Goal: Task Accomplishment & Management: Complete application form

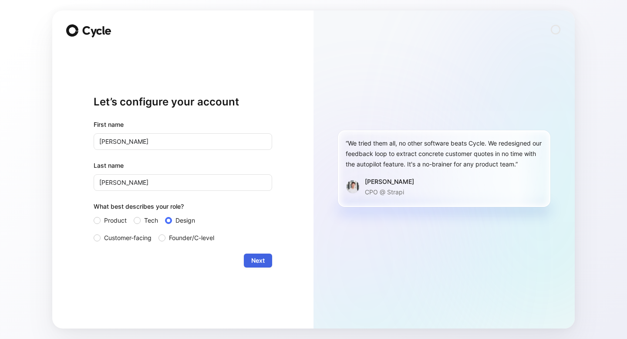
click at [265, 262] on button "Next" at bounding box center [258, 260] width 28 height 14
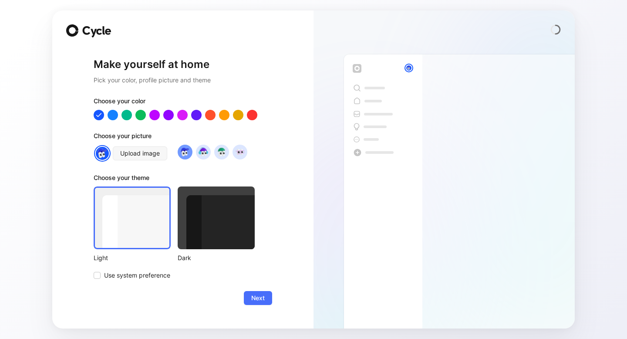
click at [233, 228] on div at bounding box center [216, 217] width 77 height 63
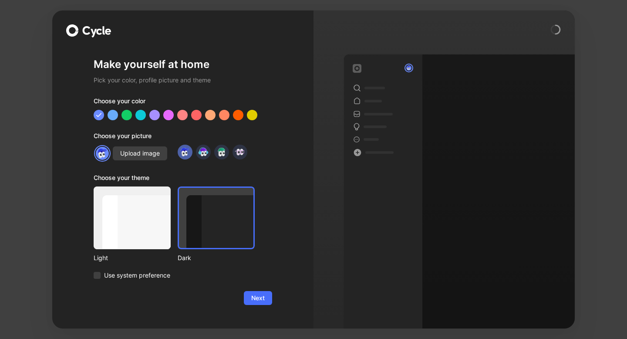
click at [145, 226] on div at bounding box center [132, 217] width 77 height 63
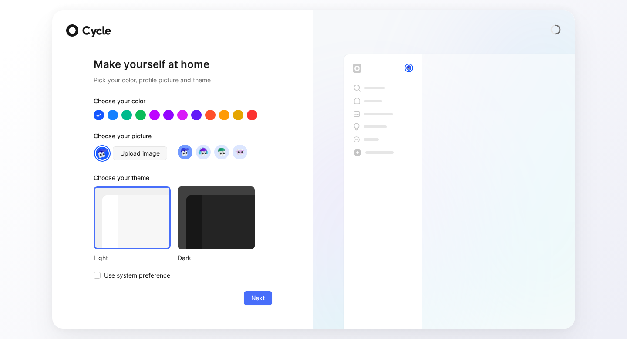
click at [205, 226] on div at bounding box center [216, 217] width 77 height 63
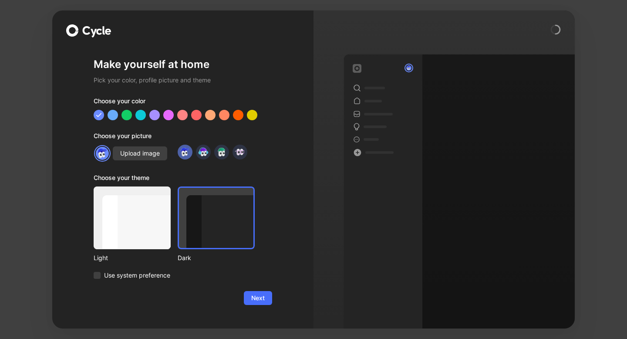
click at [140, 225] on div at bounding box center [132, 217] width 77 height 63
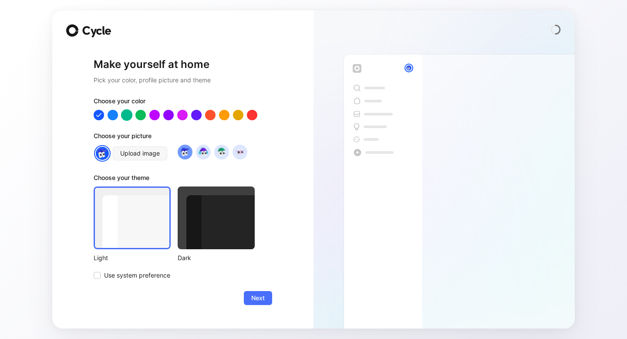
click at [130, 118] on div at bounding box center [126, 114] width 11 height 11
click at [142, 116] on div at bounding box center [140, 114] width 11 height 11
click at [157, 116] on div at bounding box center [154, 114] width 11 height 11
click at [168, 116] on div at bounding box center [168, 114] width 11 height 11
click at [185, 117] on div at bounding box center [182, 114] width 11 height 11
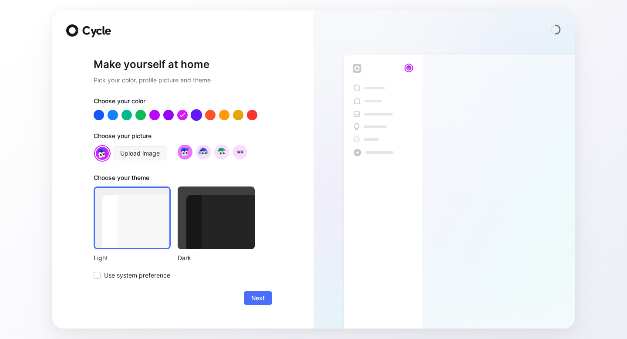
click at [196, 116] on div at bounding box center [196, 114] width 11 height 11
click at [203, 116] on div at bounding box center [183, 115] width 179 height 10
click at [209, 116] on div at bounding box center [210, 114] width 11 height 11
click at [222, 116] on div at bounding box center [224, 114] width 11 height 11
click at [241, 116] on div at bounding box center [237, 114] width 11 height 11
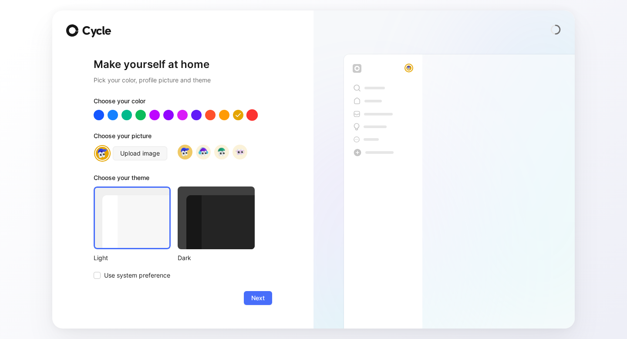
click at [253, 115] on div at bounding box center [251, 114] width 11 height 11
click at [112, 112] on div at bounding box center [112, 114] width 11 height 11
click at [123, 115] on div at bounding box center [126, 114] width 11 height 11
click at [226, 229] on div at bounding box center [216, 217] width 77 height 63
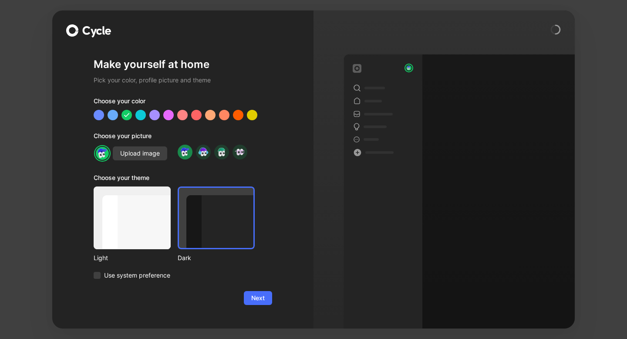
click at [160, 229] on div at bounding box center [132, 217] width 77 height 63
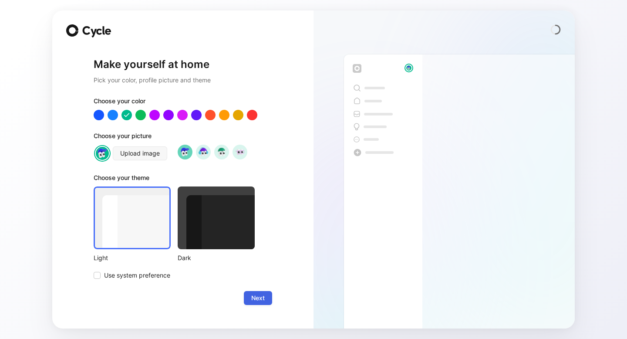
click at [264, 302] on span "Next" at bounding box center [257, 298] width 13 height 10
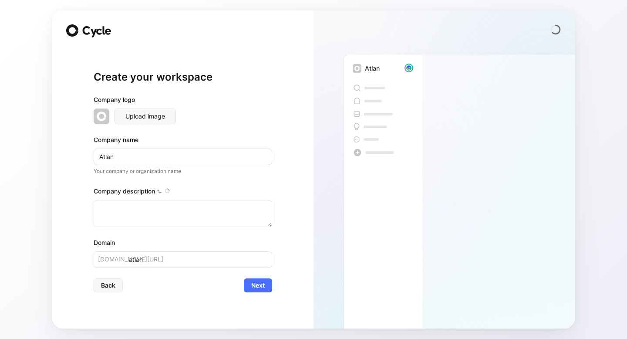
type textarea "Atlan is an enterprise software company that specializes in an active metadata …"
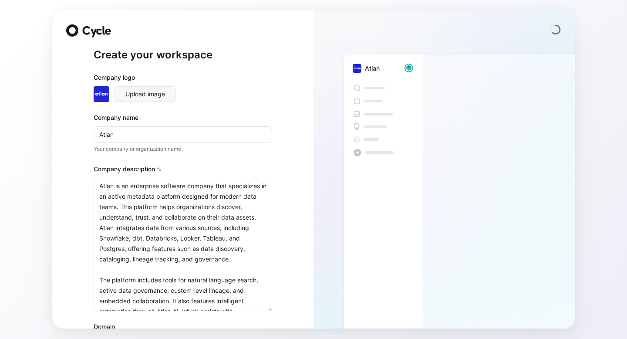
drag, startPoint x: 270, startPoint y: 224, endPoint x: 269, endPoint y: 330, distance: 106.2
click at [269, 330] on div "Create your workspace Company logo Upload image Company name Atlan Your company…" at bounding box center [313, 169] width 627 height 339
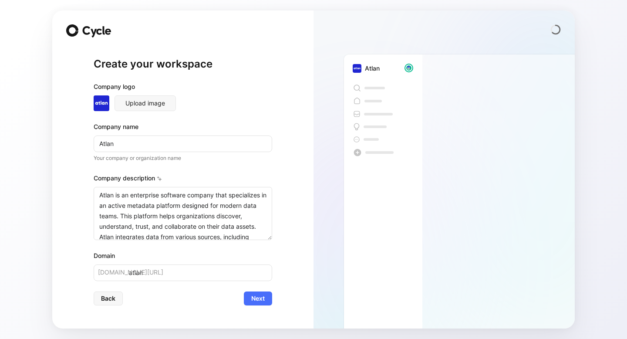
drag, startPoint x: 270, startPoint y: 273, endPoint x: 254, endPoint y: 193, distance: 80.9
click at [254, 193] on textarea "Atlan is an enterprise software company that specializes in an active metadata …" at bounding box center [183, 213] width 179 height 53
click at [118, 140] on input "Atlan" at bounding box center [183, 143] width 179 height 17
type input "c"
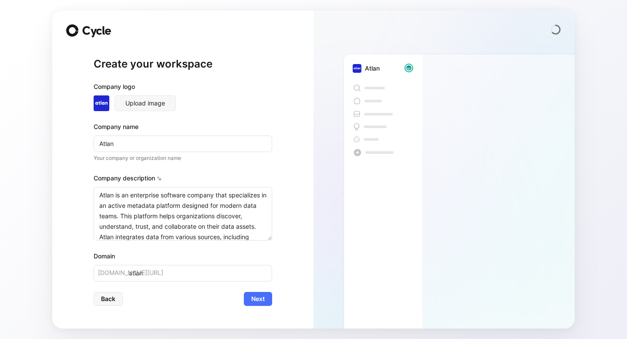
type input "c"
type input "co"
type input "c"
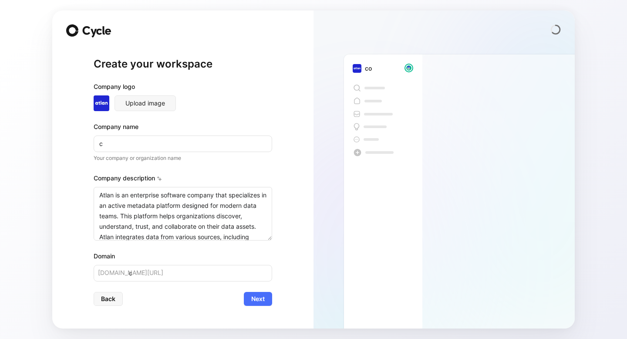
type input "cg"
type input "c"
type input "co"
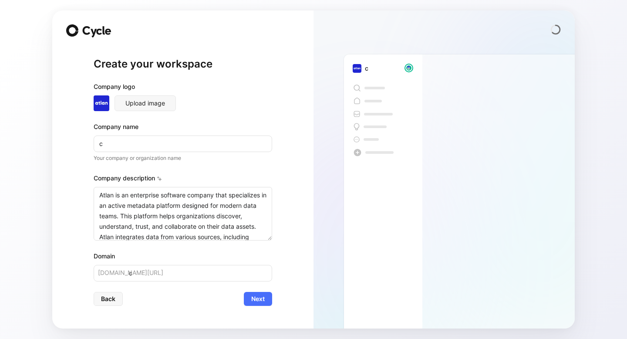
type input "co"
type input "cog"
type input "cogn"
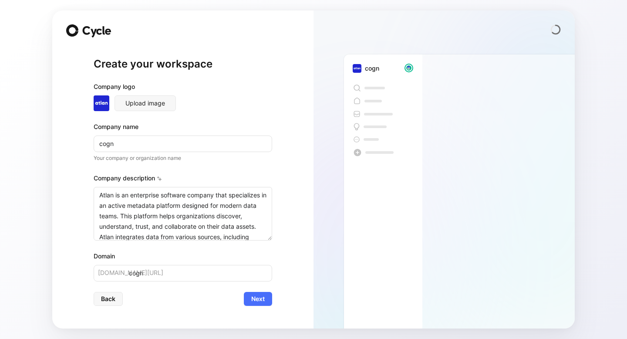
type input "cogni"
type input "cognix"
type input "cognixa"
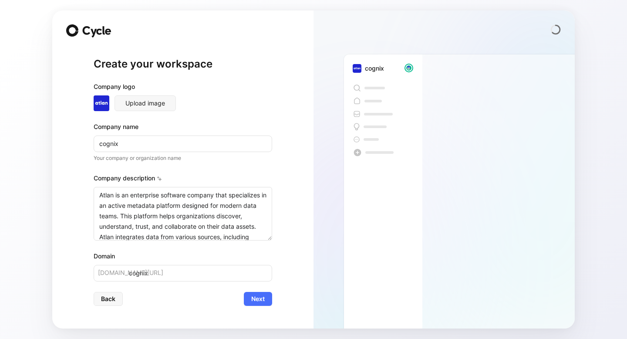
type input "cognixa"
type input "cognixac"
type input "cognixace"
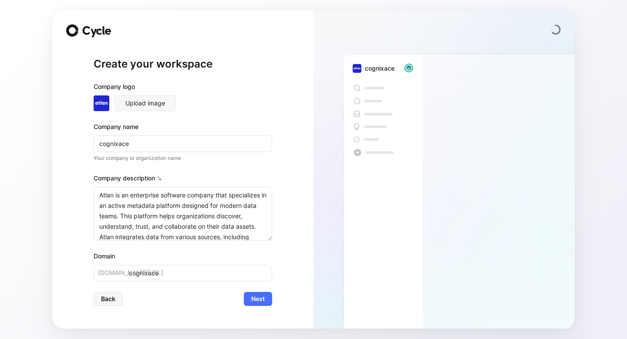
type input "cognixacen"
click at [115, 143] on input "cognixacen" at bounding box center [183, 143] width 179 height 17
type input "a"
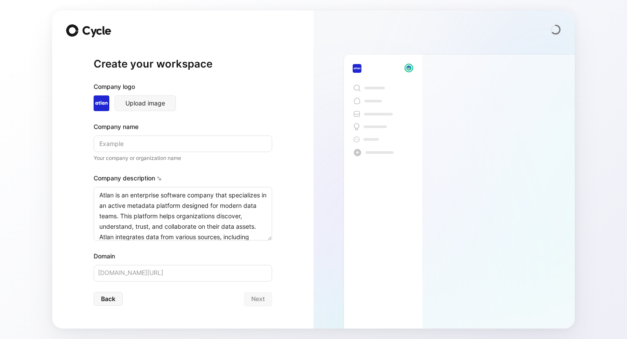
type input "a"
type input "at"
type input "atl"
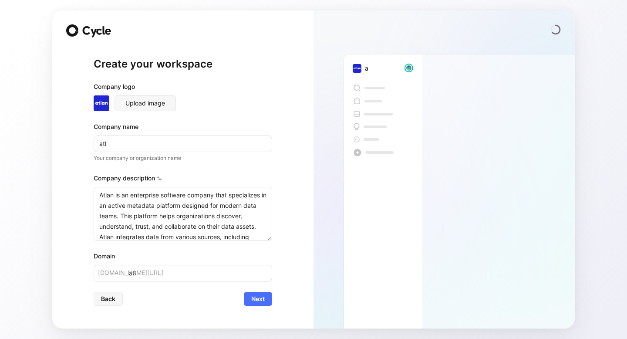
type input "atla"
type input "atlan"
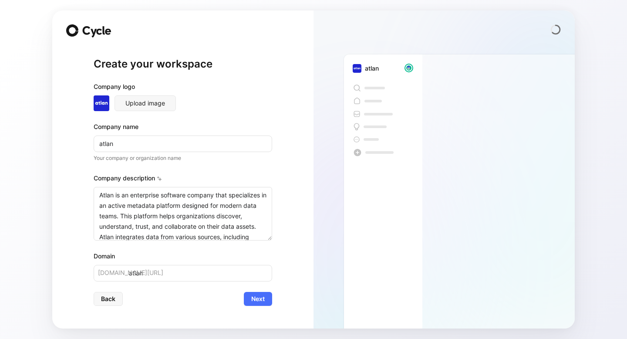
click at [250, 179] on div "Company description" at bounding box center [183, 180] width 179 height 14
click at [259, 299] on span "Next" at bounding box center [257, 298] width 13 height 10
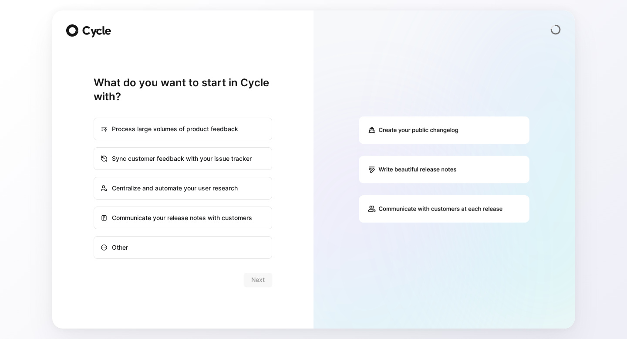
click at [201, 219] on div "Communicate your release notes with customers" at bounding box center [182, 217] width 177 height 21
click at [94, 207] on input "Communicate your release notes with customers" at bounding box center [94, 207] width 0 height 0
radio input "true"
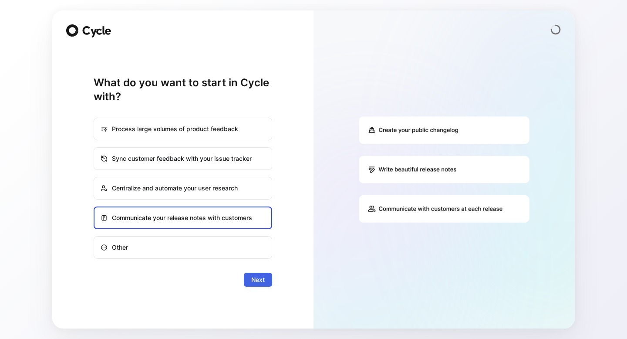
click at [253, 277] on span "Next" at bounding box center [257, 279] width 13 height 10
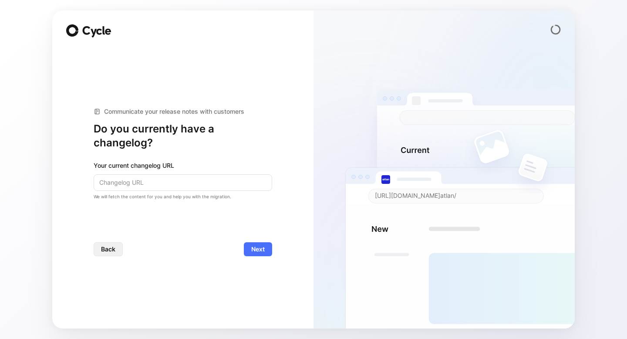
click at [104, 249] on span "Back" at bounding box center [108, 249] width 14 height 10
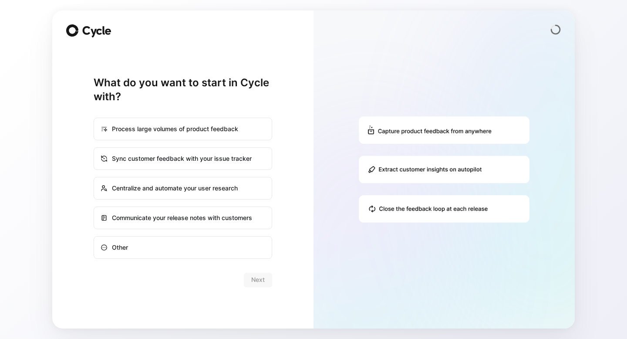
click at [160, 127] on div "Process large volumes of product feedback" at bounding box center [182, 128] width 177 height 21
click at [94, 118] on input "Process large volumes of product feedback" at bounding box center [94, 118] width 0 height 0
radio input "true"
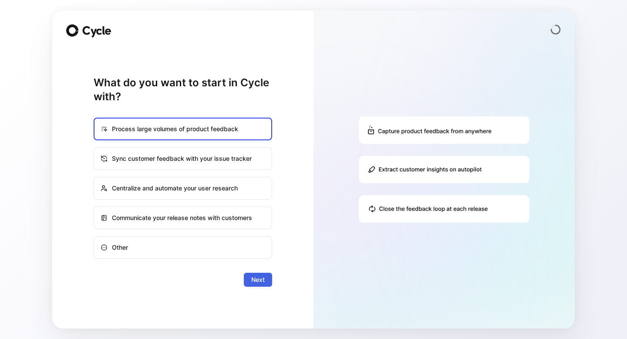
click at [253, 285] on button "Next" at bounding box center [258, 280] width 28 height 14
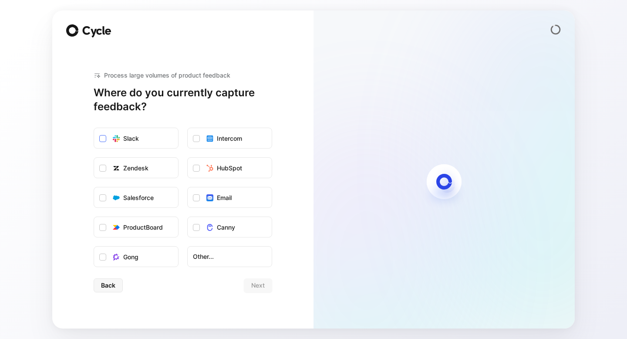
click at [105, 140] on icon at bounding box center [102, 138] width 5 height 5
click at [94, 128] on input "Slack" at bounding box center [94, 128] width 0 height 0
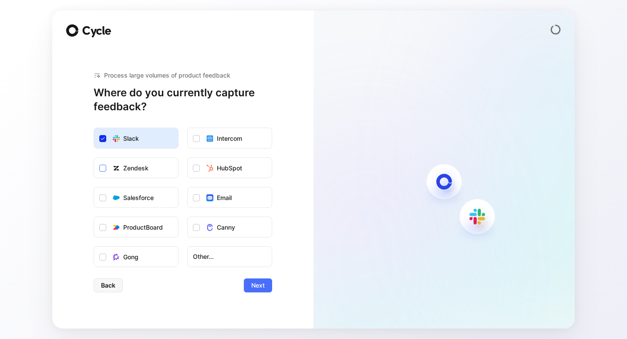
click at [103, 169] on icon at bounding box center [102, 167] width 5 height 5
click at [94, 158] on input "Zendesk" at bounding box center [94, 158] width 0 height 0
click at [101, 229] on icon at bounding box center [102, 227] width 5 height 5
click at [94, 217] on input "ProductBoard" at bounding box center [94, 217] width 0 height 0
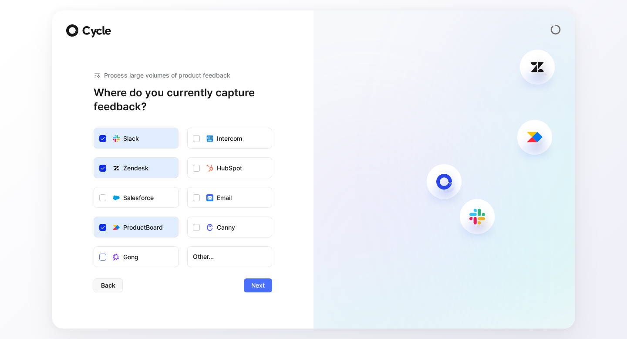
click at [102, 258] on icon at bounding box center [103, 257] width 4 height 3
click at [94, 246] on input "Gong" at bounding box center [94, 246] width 0 height 0
click at [105, 257] on div at bounding box center [102, 256] width 7 height 7
click at [94, 246] on input "Gong" at bounding box center [94, 246] width 0 height 0
click at [105, 257] on div at bounding box center [102, 256] width 7 height 7
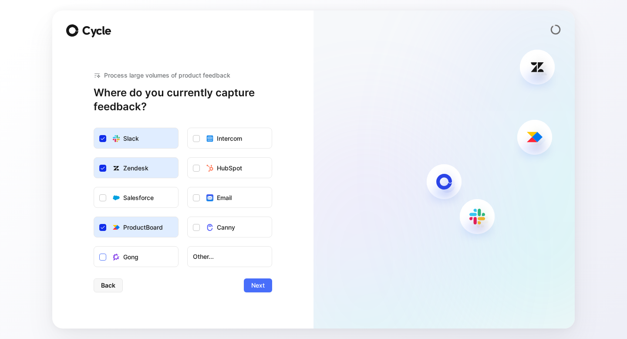
click at [94, 246] on input "Gong" at bounding box center [94, 246] width 0 height 0
click at [255, 285] on span "Next" at bounding box center [257, 285] width 13 height 10
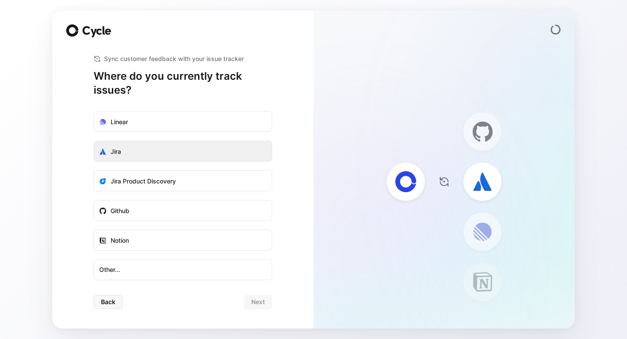
click at [205, 158] on label "Jira" at bounding box center [183, 151] width 178 height 21
click at [94, 141] on input "Jira" at bounding box center [94, 141] width 0 height 0
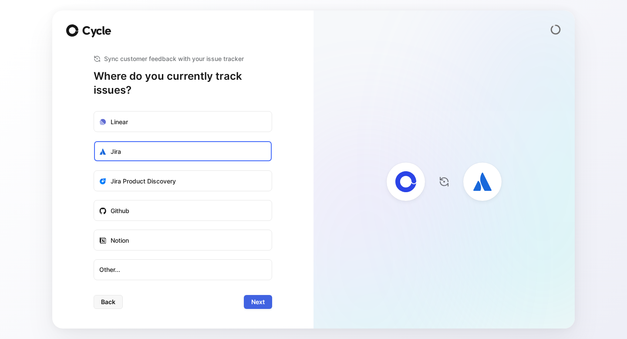
click at [253, 303] on span "Next" at bounding box center [257, 301] width 13 height 10
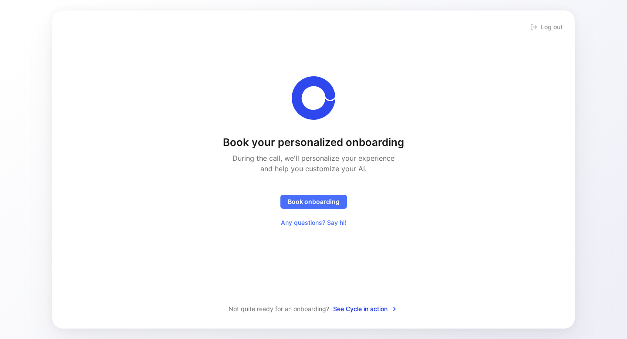
click at [370, 311] on span "See Cycle in action" at bounding box center [365, 308] width 65 height 10
